Goal: Task Accomplishment & Management: Manage account settings

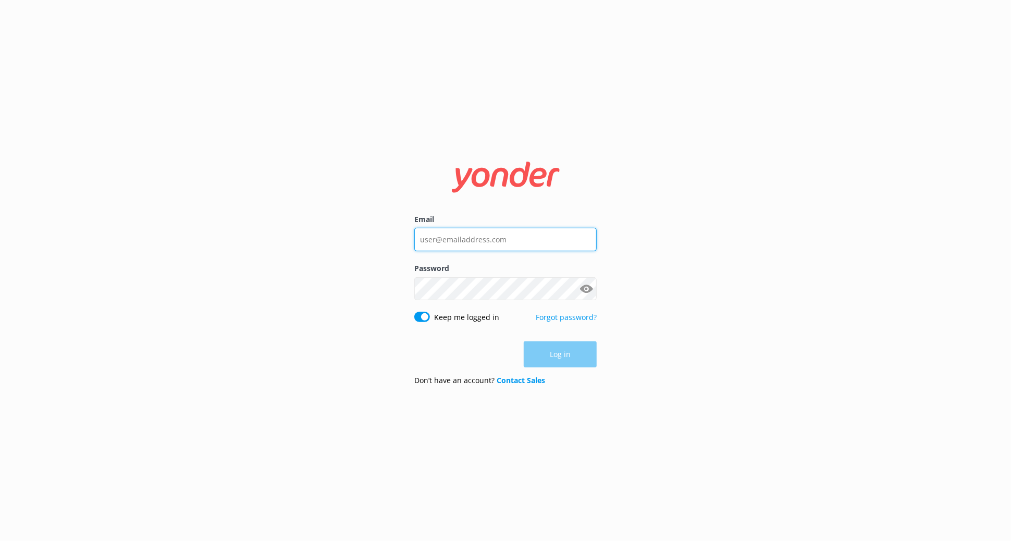
type input "[PERSON_NAME][EMAIL_ADDRESS][DOMAIN_NAME]"
click at [578, 357] on div "Log in" at bounding box center [505, 354] width 182 height 26
click at [578, 357] on button "Log in" at bounding box center [560, 355] width 73 height 26
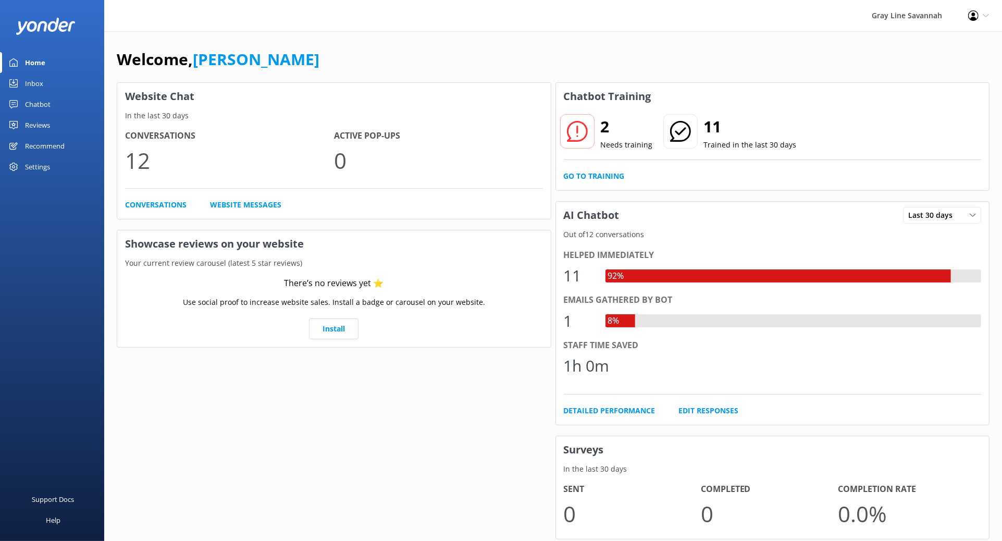
click at [583, 129] on icon at bounding box center [577, 131] width 21 height 21
click at [603, 132] on h2 "2" at bounding box center [627, 126] width 52 height 25
click at [168, 204] on link "Conversations" at bounding box center [155, 204] width 61 height 11
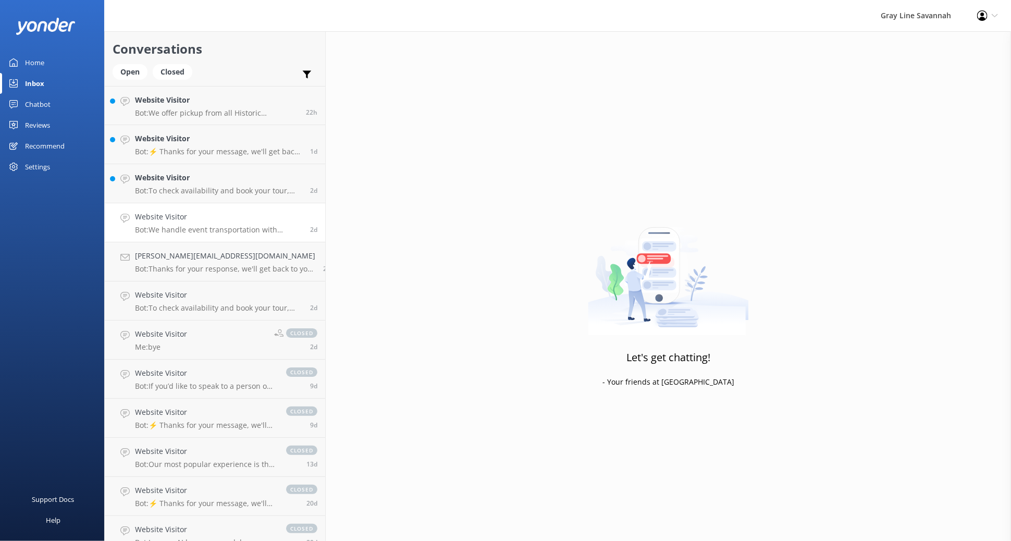
click at [210, 220] on h4 "Website Visitor" at bounding box center [218, 216] width 167 height 11
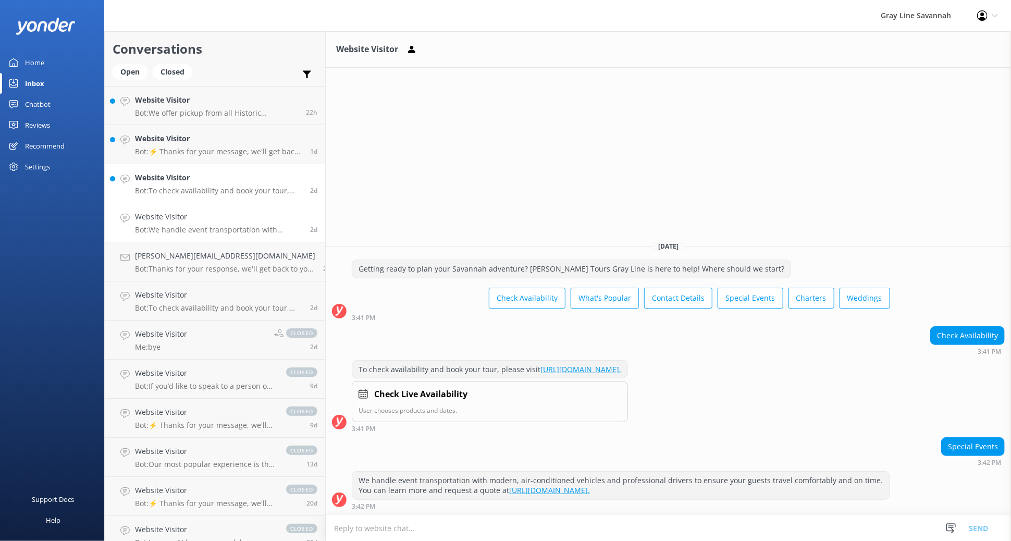
click at [179, 181] on h4 "Website Visitor" at bounding box center [218, 177] width 167 height 11
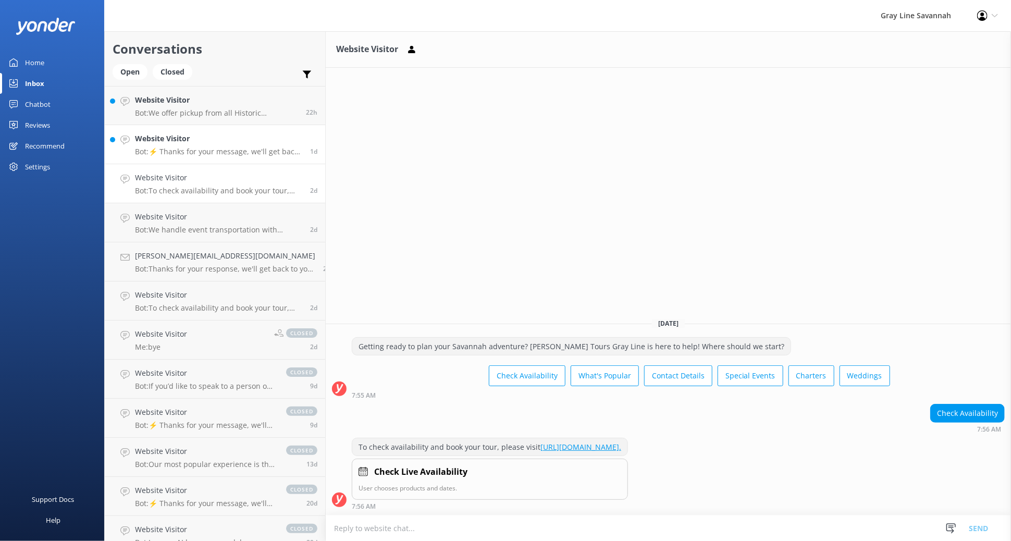
click at [214, 142] on h4 "Website Visitor" at bounding box center [218, 138] width 167 height 11
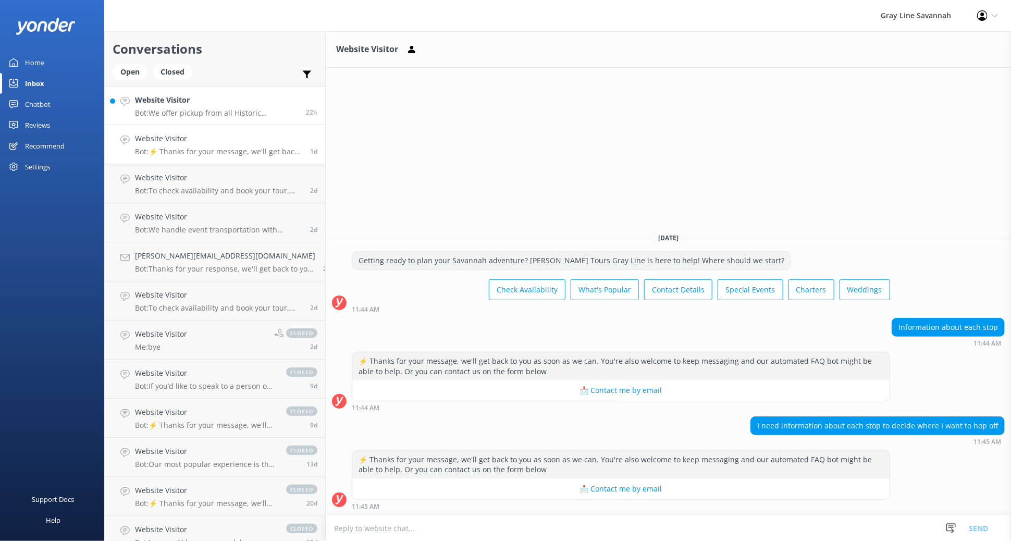
click at [200, 107] on div "Website Visitor Bot: We offer pickup from all Historic Downtown hotels and B&Bs…" at bounding box center [216, 105] width 163 height 22
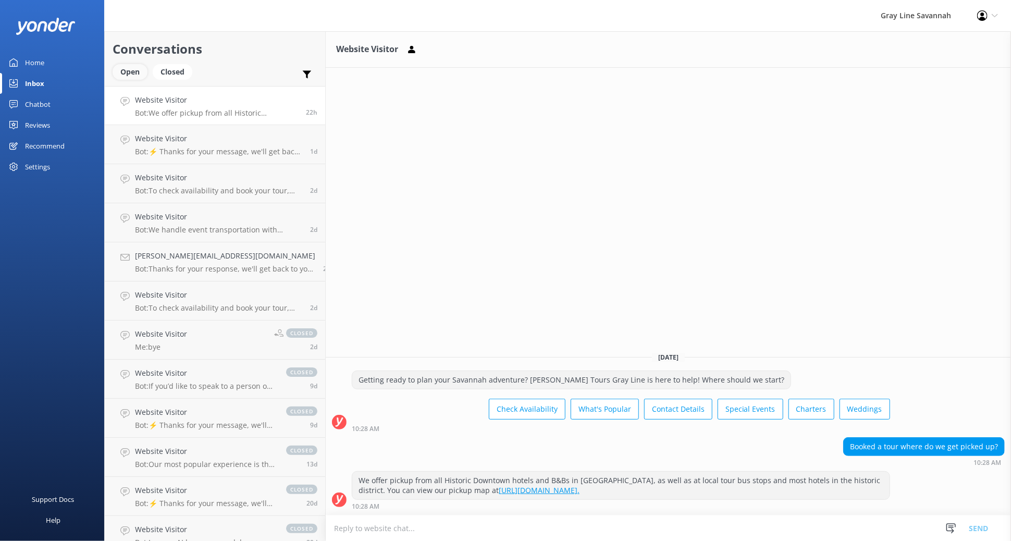
click at [135, 65] on div "Open" at bounding box center [130, 72] width 35 height 16
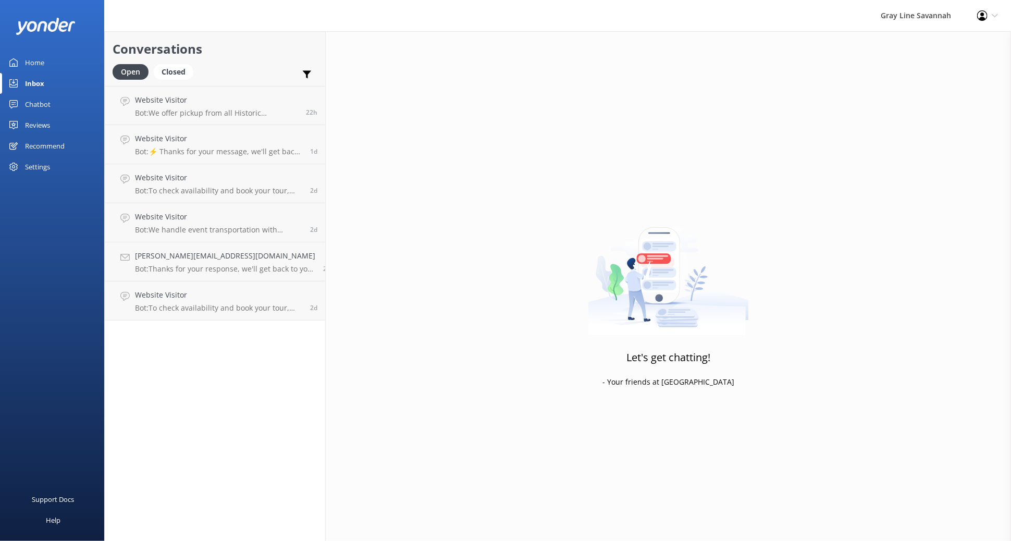
click at [42, 102] on div "Chatbot" at bounding box center [38, 104] width 26 height 21
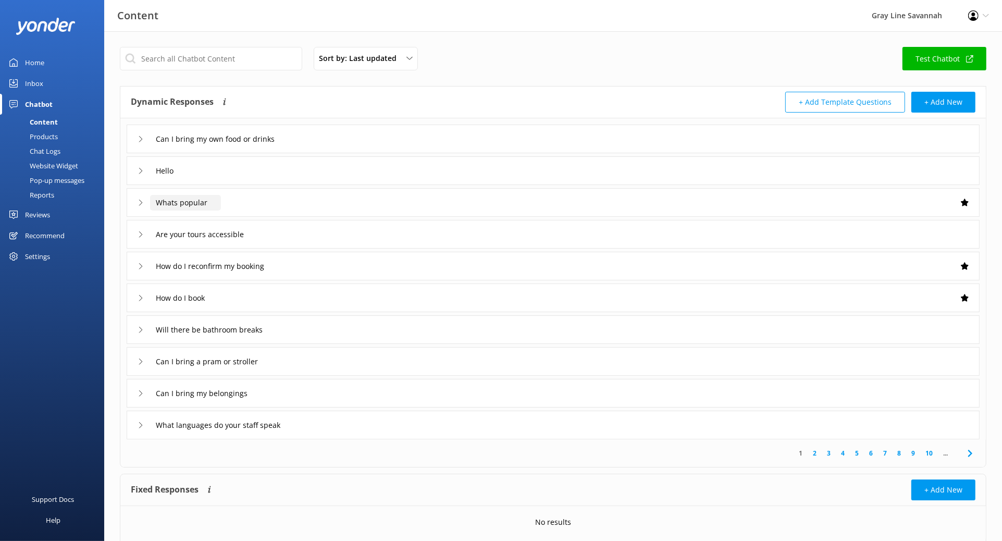
click at [150, 197] on input "Whats popular" at bounding box center [185, 203] width 71 height 16
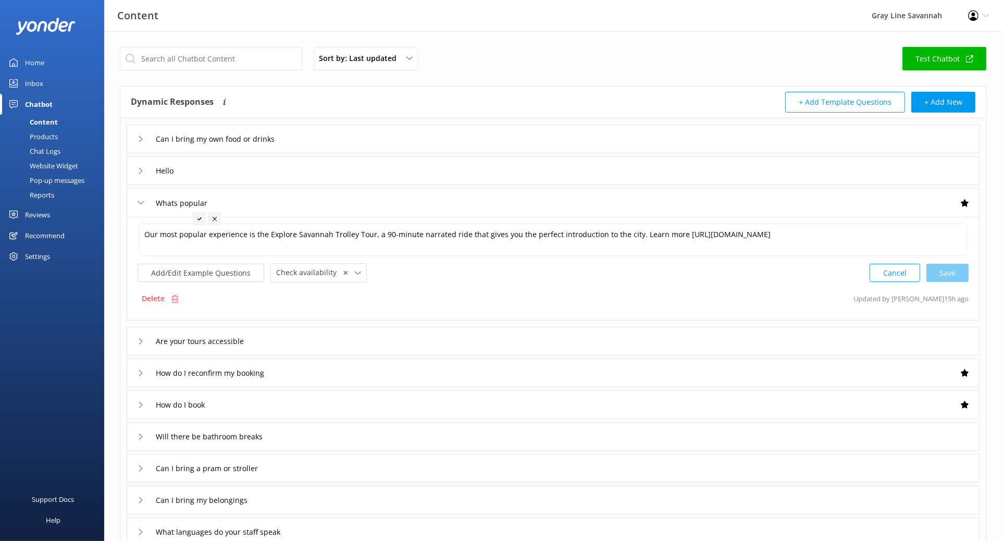
click at [143, 204] on icon at bounding box center [141, 203] width 6 height 6
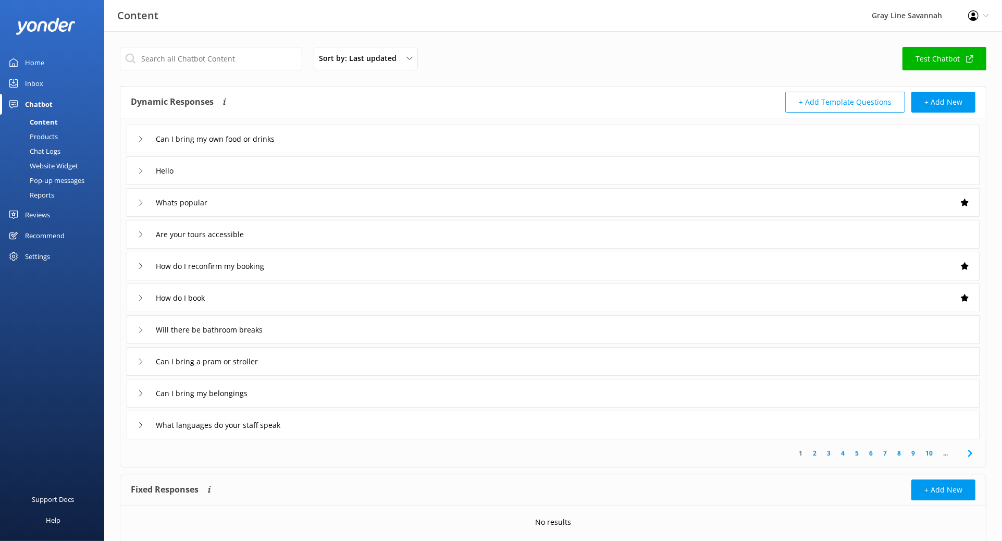
click at [52, 118] on div "Content" at bounding box center [32, 122] width 52 height 15
click at [49, 139] on div "Products" at bounding box center [32, 136] width 52 height 15
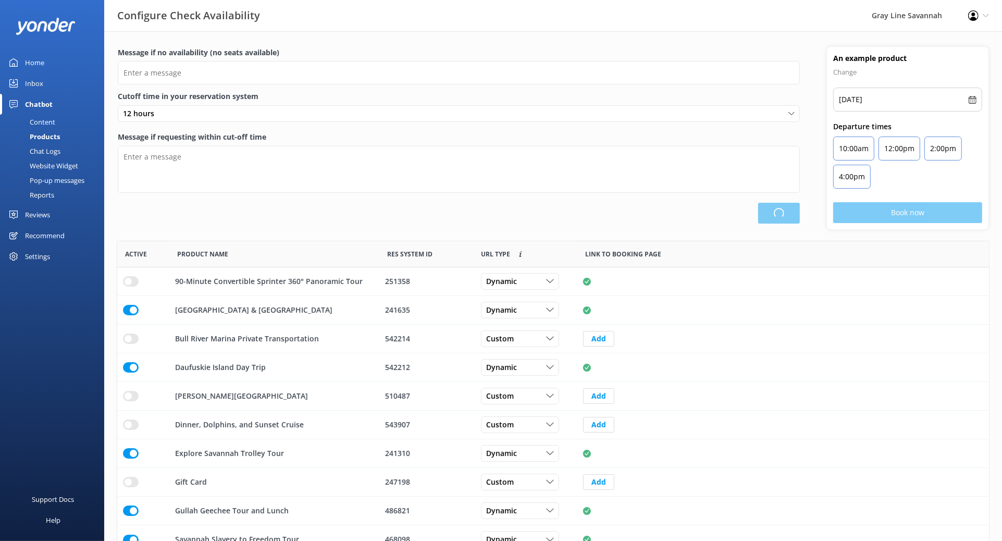
scroll to position [304, 862]
type input "There are no seats available, please check an alternative day"
type textarea "Our online booking system closes {hours} prior to departure. Please contact us …"
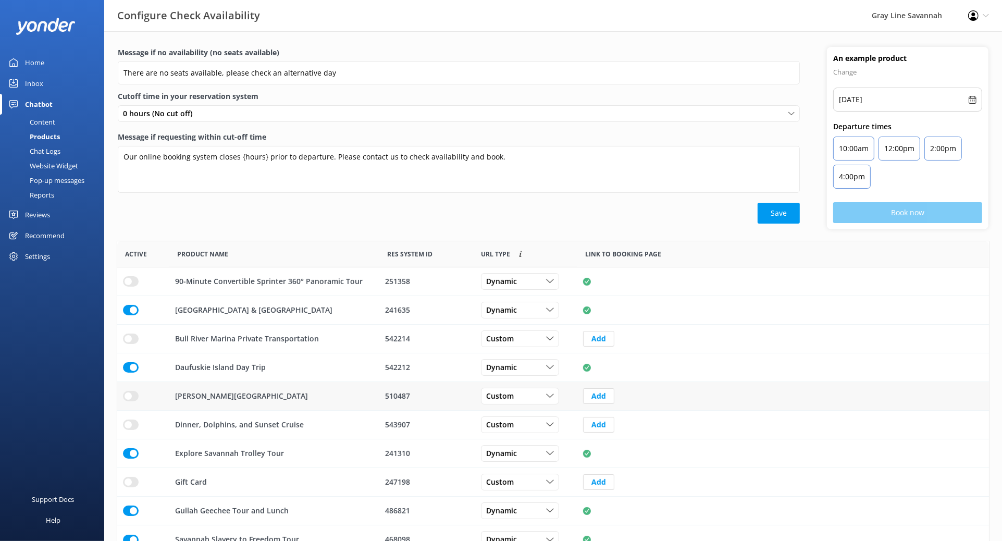
scroll to position [49, 0]
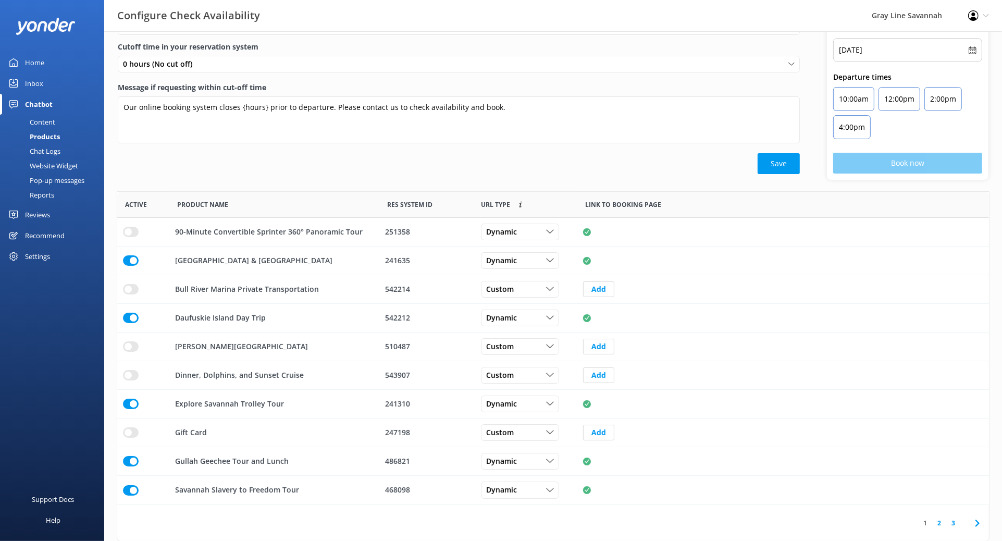
click at [939, 524] on link "2" at bounding box center [939, 523] width 14 height 10
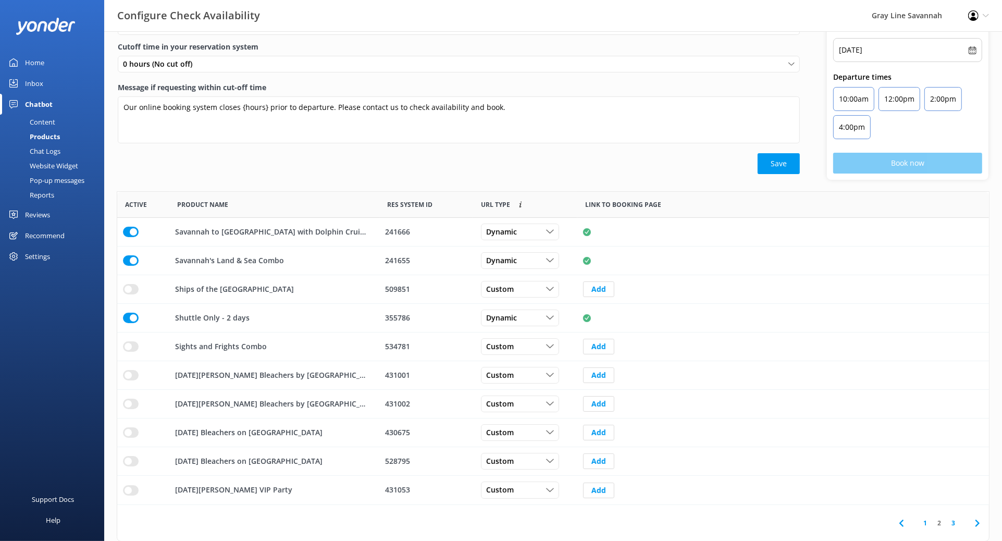
click at [954, 523] on link "3" at bounding box center [953, 523] width 14 height 10
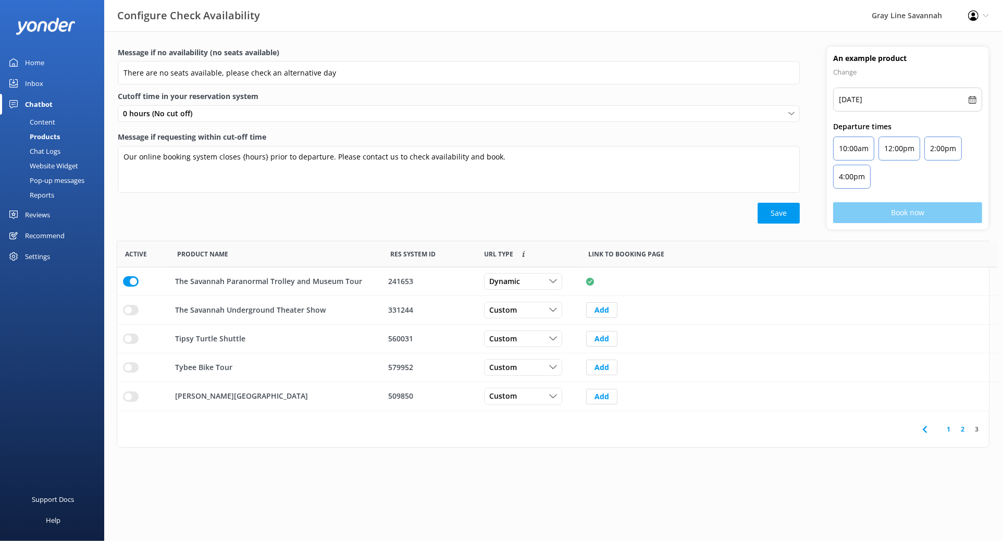
scroll to position [9, 9]
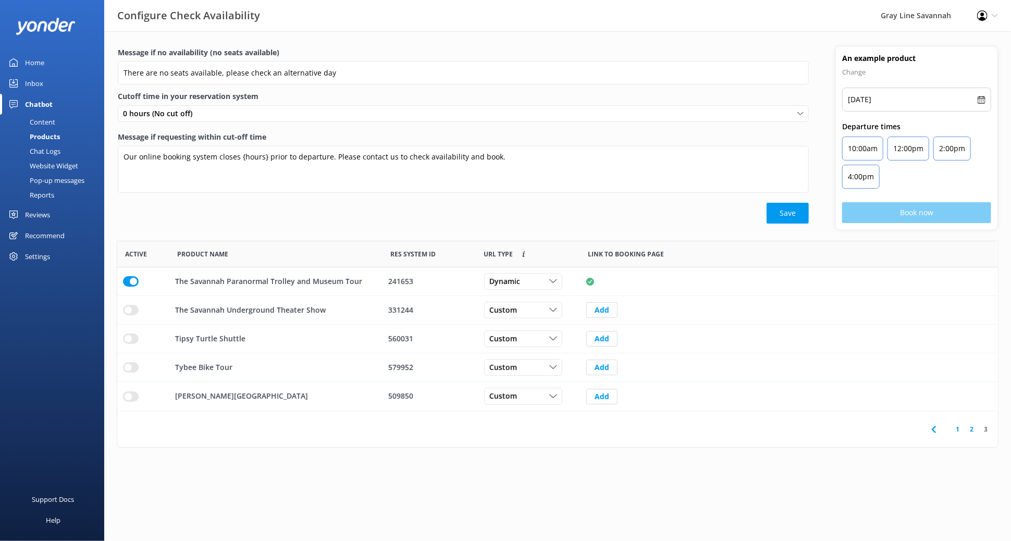
click at [958, 433] on link "1" at bounding box center [957, 429] width 14 height 10
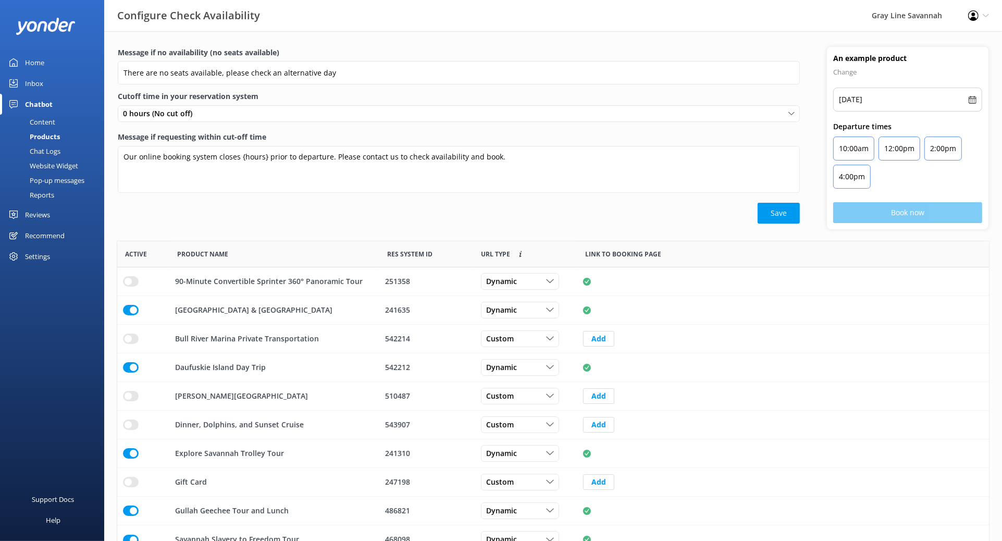
scroll to position [304, 862]
click at [36, 79] on div "Inbox" at bounding box center [34, 83] width 18 height 21
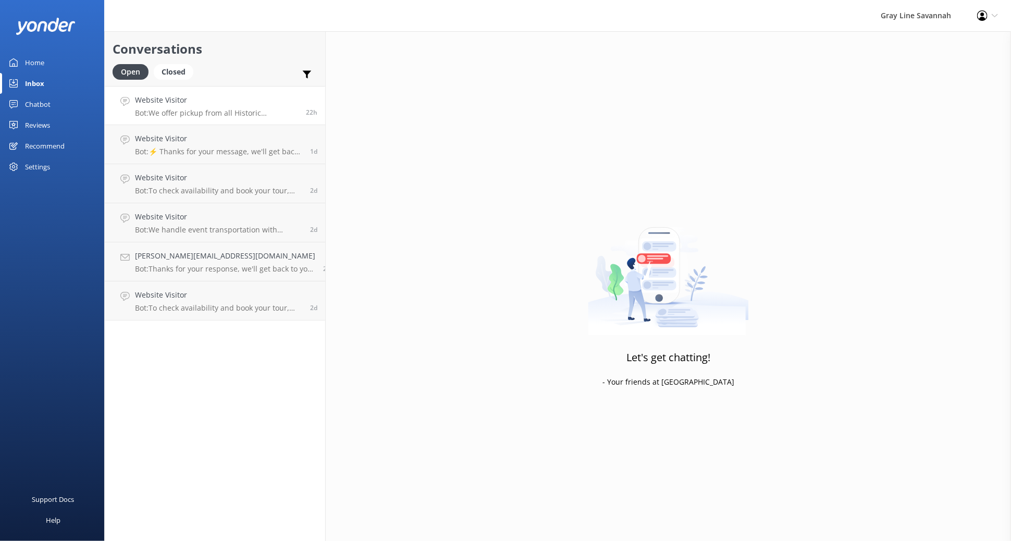
click at [183, 107] on div "Website Visitor Bot: We offer pickup from all Historic Downtown hotels and B&Bs…" at bounding box center [216, 105] width 163 height 22
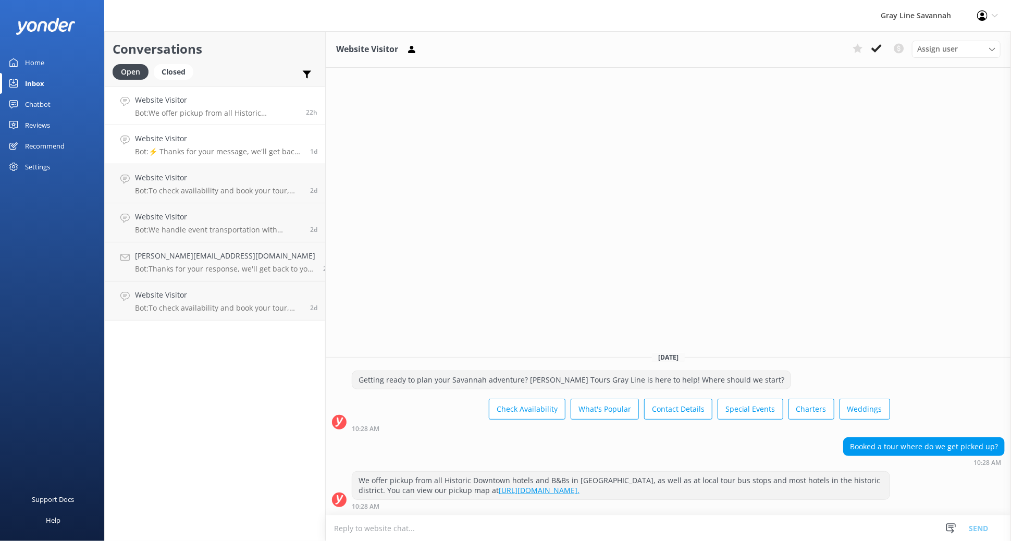
click at [192, 141] on h4 "Website Visitor" at bounding box center [218, 138] width 167 height 11
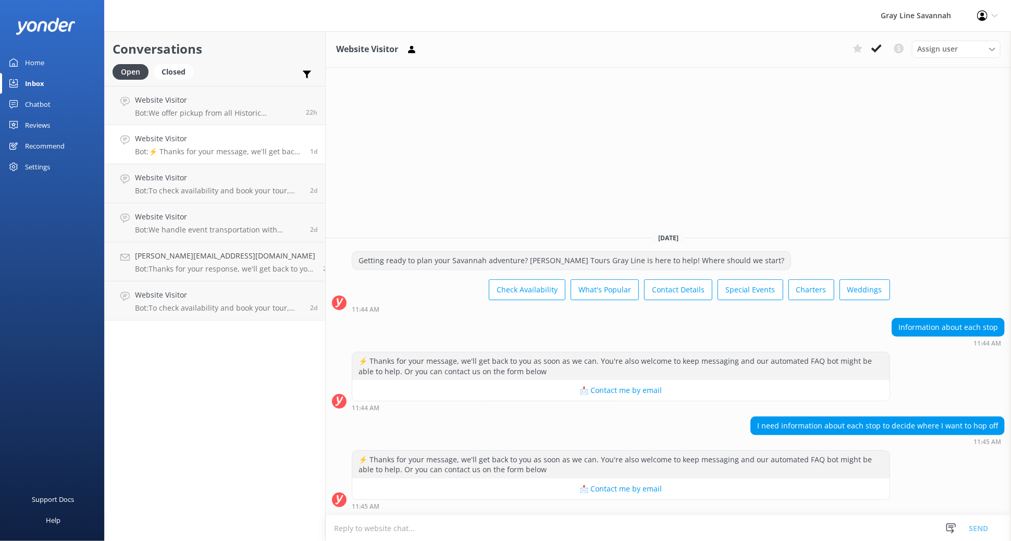
click at [248, 392] on div "Conversations Open Closed Important Converted Assigned to me Unassigned Website…" at bounding box center [214, 285] width 221 height 509
click at [43, 105] on div "Chatbot" at bounding box center [38, 104] width 26 height 21
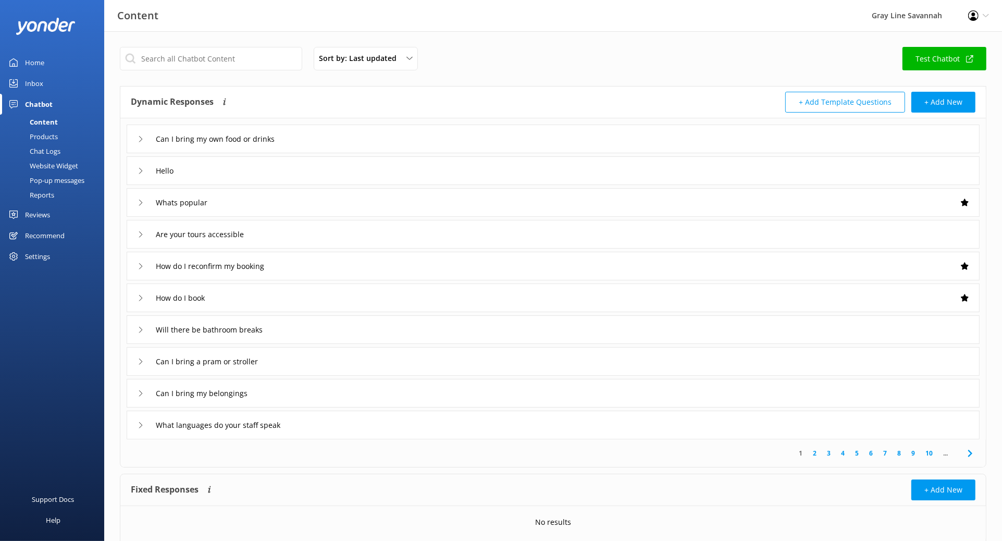
click at [41, 86] on div "Inbox" at bounding box center [34, 83] width 18 height 21
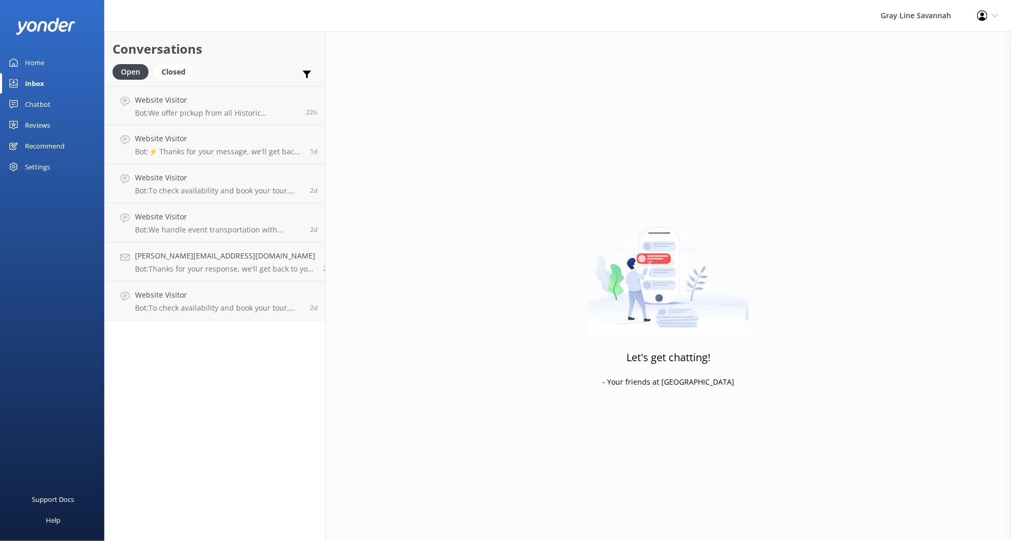
click at [36, 101] on div "Chatbot" at bounding box center [38, 104] width 26 height 21
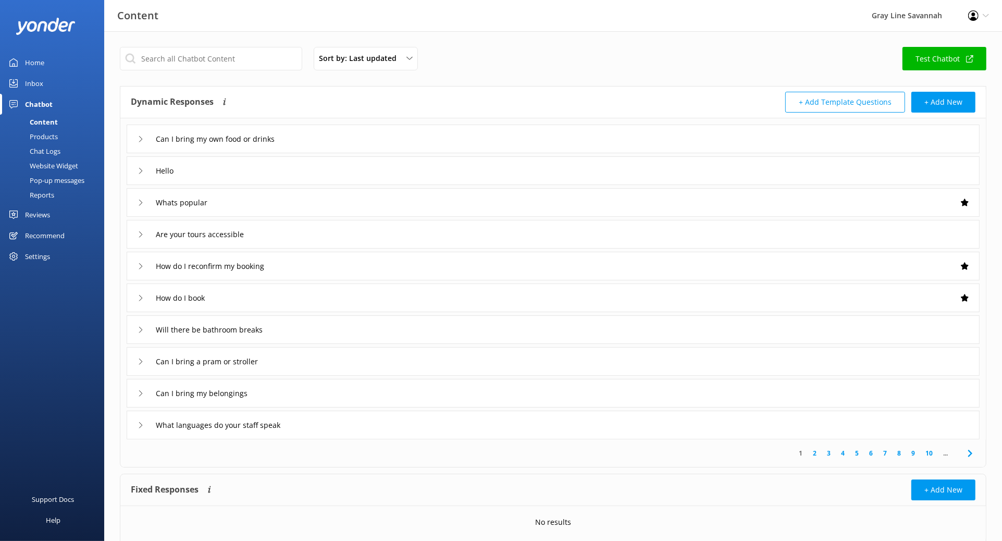
click at [47, 136] on div "Products" at bounding box center [32, 136] width 52 height 15
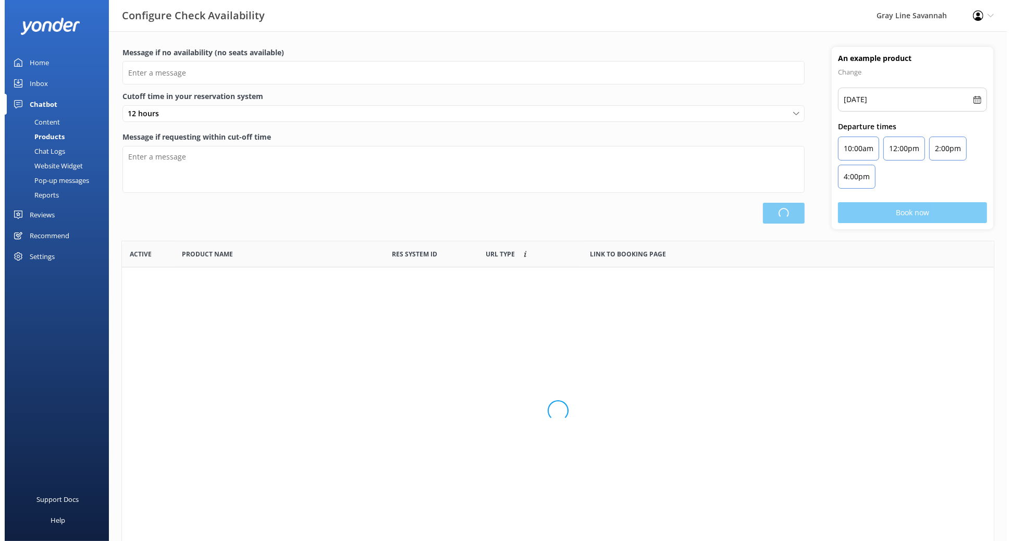
scroll to position [304, 862]
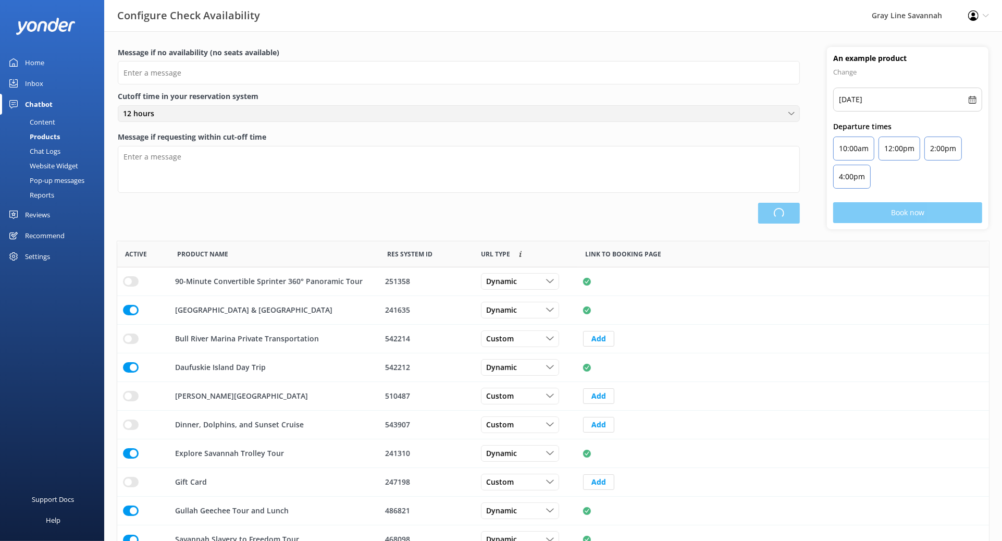
type input "There are no seats available, please check an alternative day"
type textarea "Our online booking system closes {hours} prior to departure. Please contact us …"
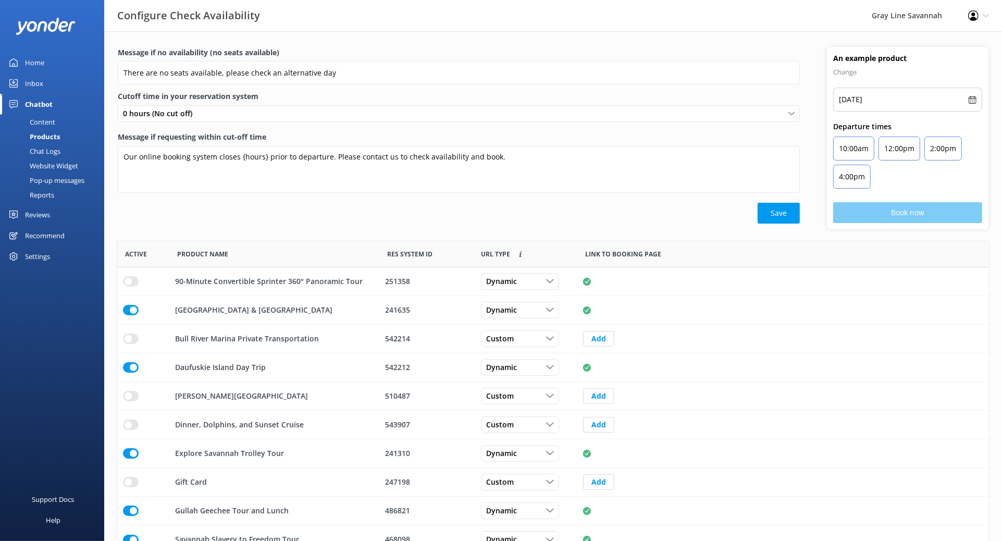
click at [69, 85] on link "Inbox" at bounding box center [52, 83] width 104 height 21
